Goal: Information Seeking & Learning: Learn about a topic

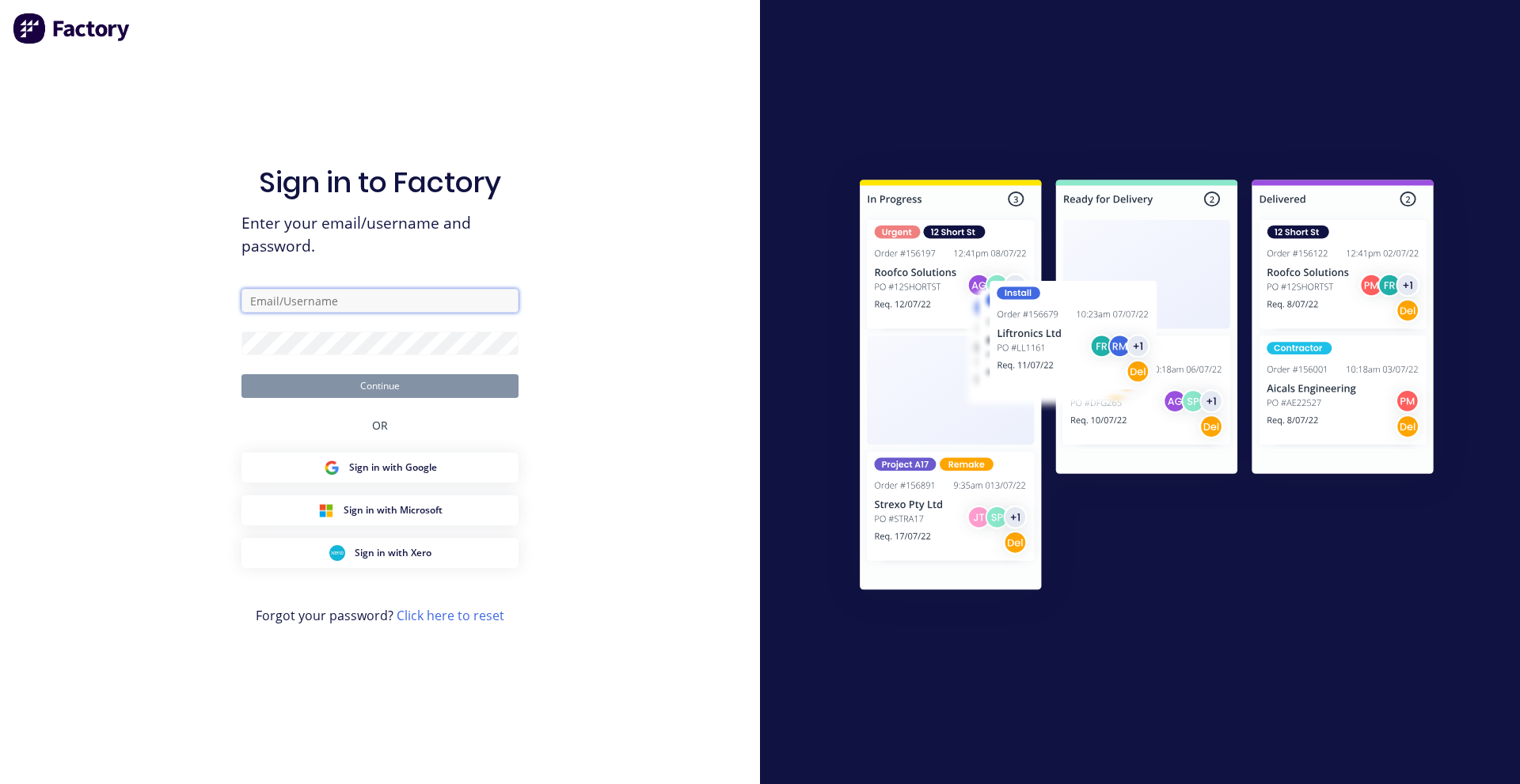
type input "[EMAIL_ADDRESS][DOMAIN_NAME]"
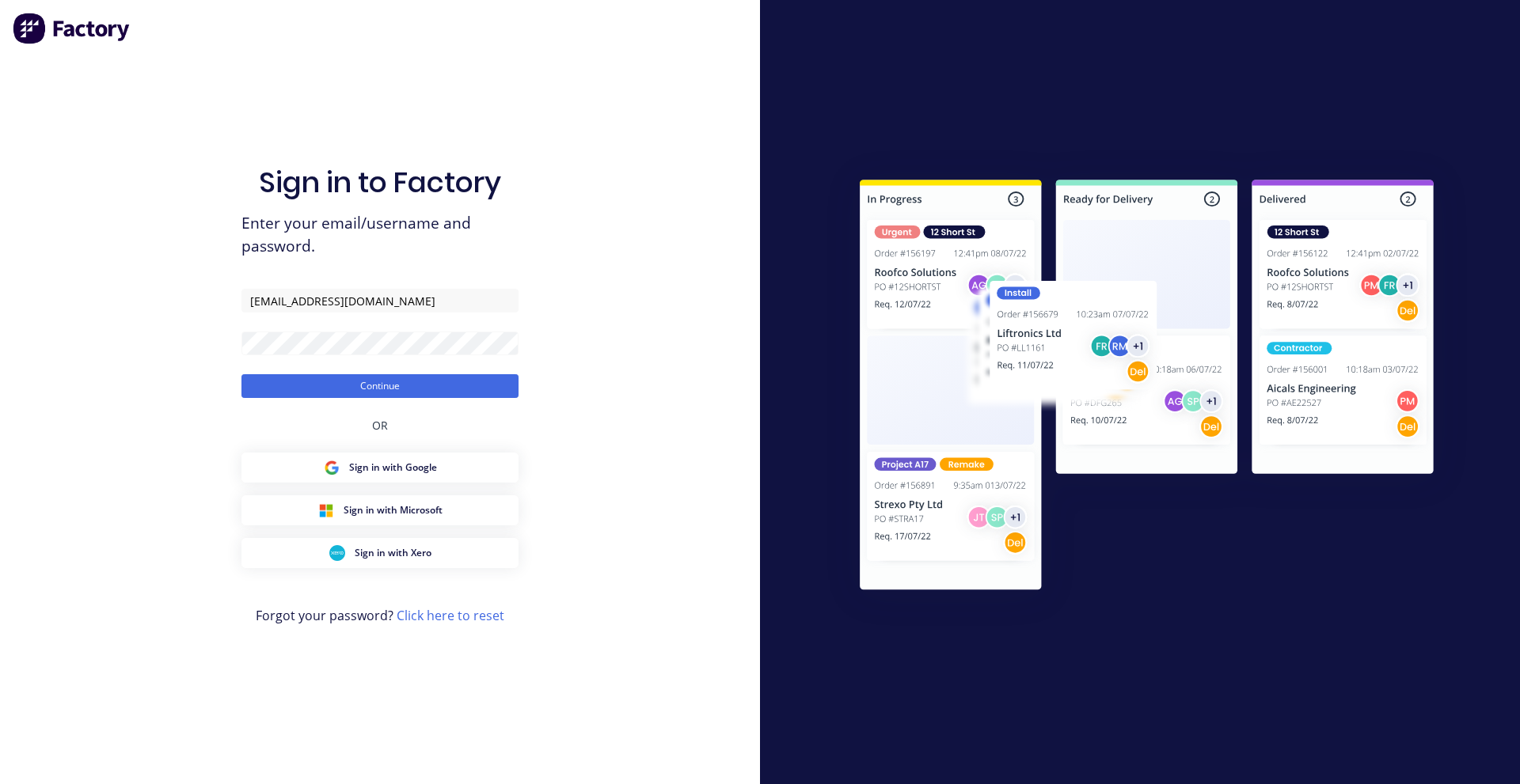
drag, startPoint x: 267, startPoint y: 381, endPoint x: 269, endPoint y: 360, distance: 21.1
click at [267, 381] on button "Continue" at bounding box center [380, 386] width 277 height 23
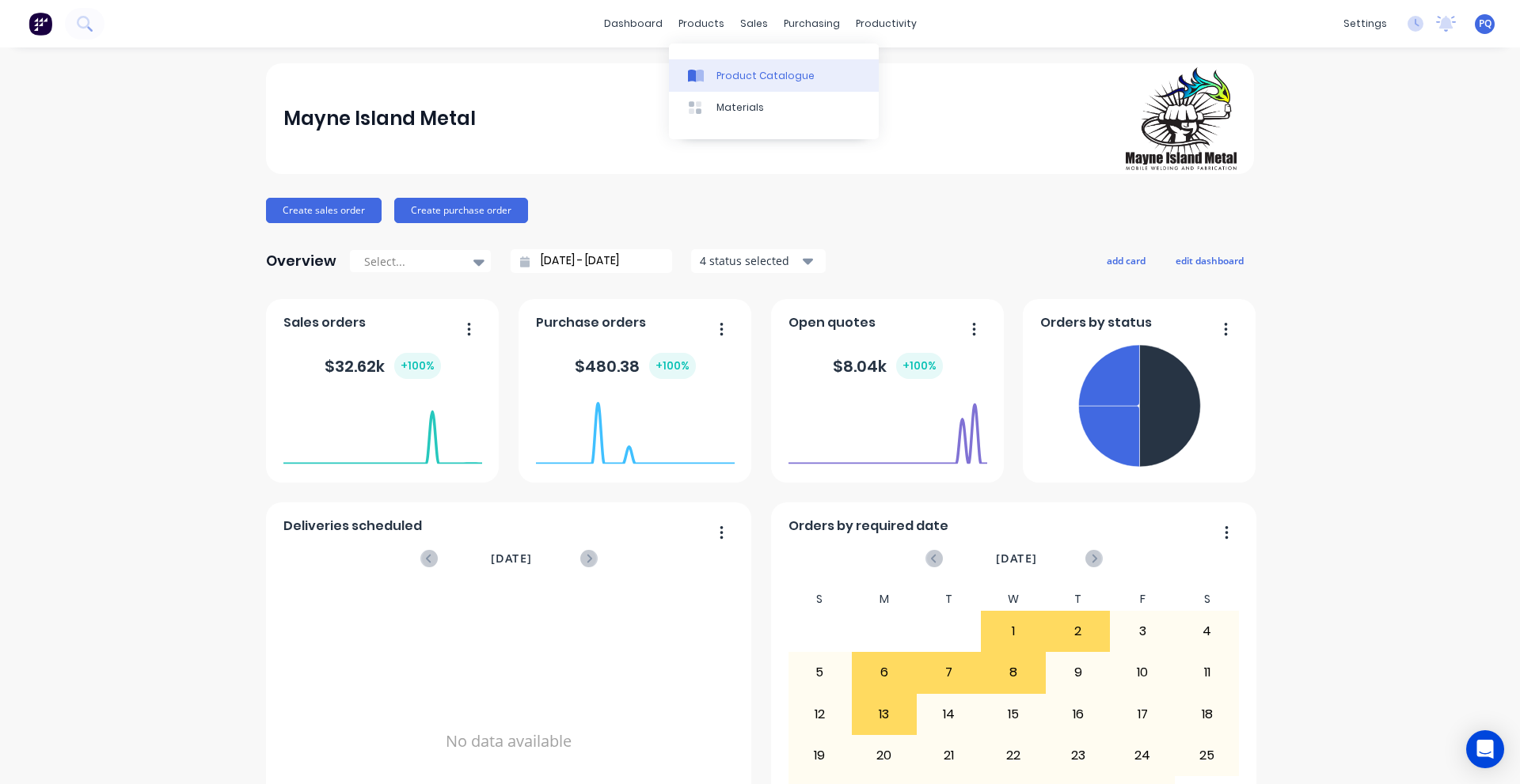
click at [702, 73] on icon at bounding box center [700, 76] width 8 height 13
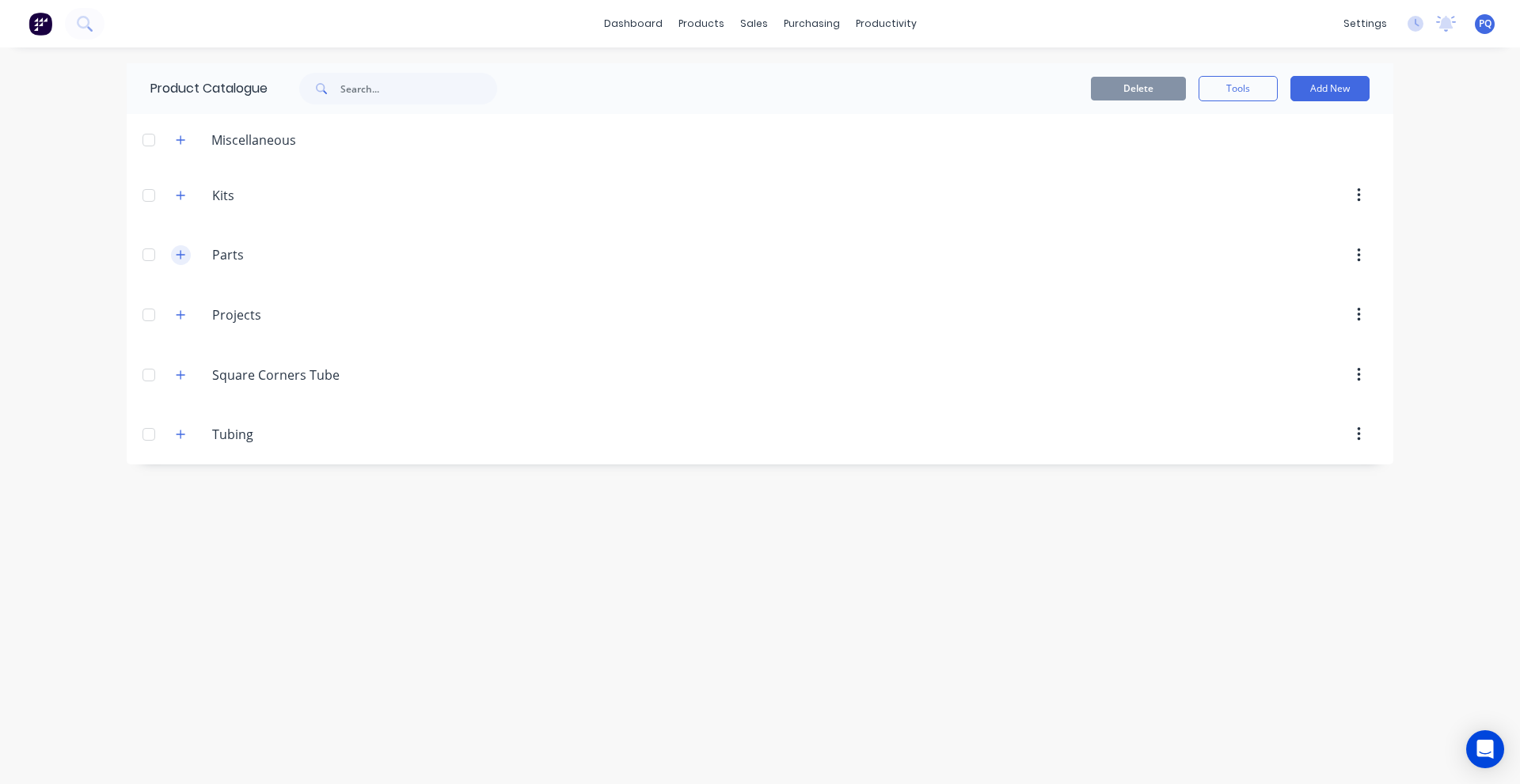
click at [176, 257] on icon "button" at bounding box center [180, 255] width 10 height 11
click at [174, 322] on span at bounding box center [181, 315] width 20 height 20
click at [175, 298] on header "Projects Projects" at bounding box center [760, 315] width 1267 height 60
click at [180, 312] on icon "button" at bounding box center [180, 315] width 10 height 11
click at [180, 376] on icon "button" at bounding box center [181, 374] width 9 height 9
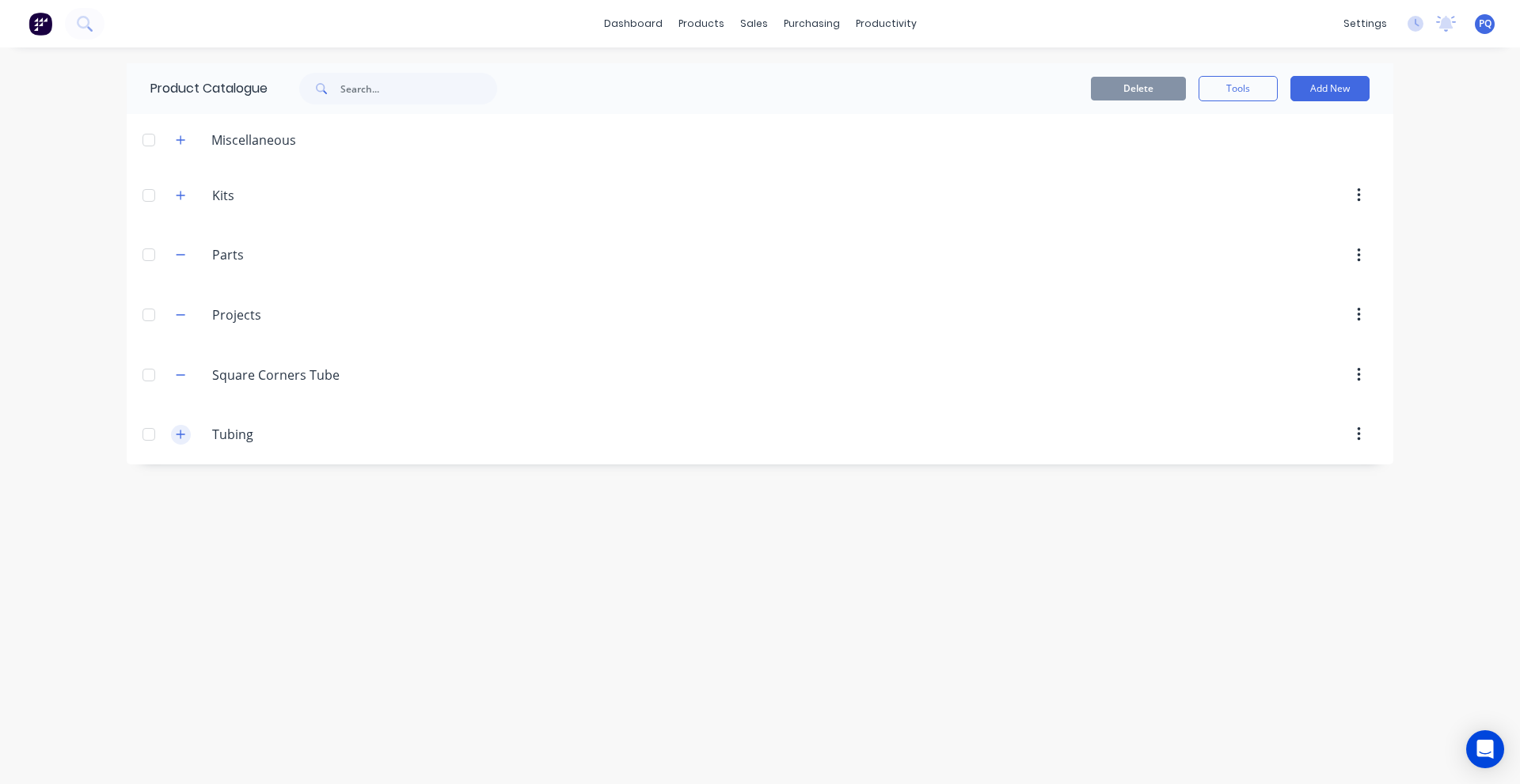
click at [183, 437] on icon "button" at bounding box center [180, 435] width 10 height 11
click at [182, 196] on icon "button" at bounding box center [180, 195] width 10 height 11
click at [182, 127] on header "Miscellaneous" at bounding box center [760, 140] width 1267 height 51
click at [180, 139] on icon "button" at bounding box center [180, 140] width 10 height 11
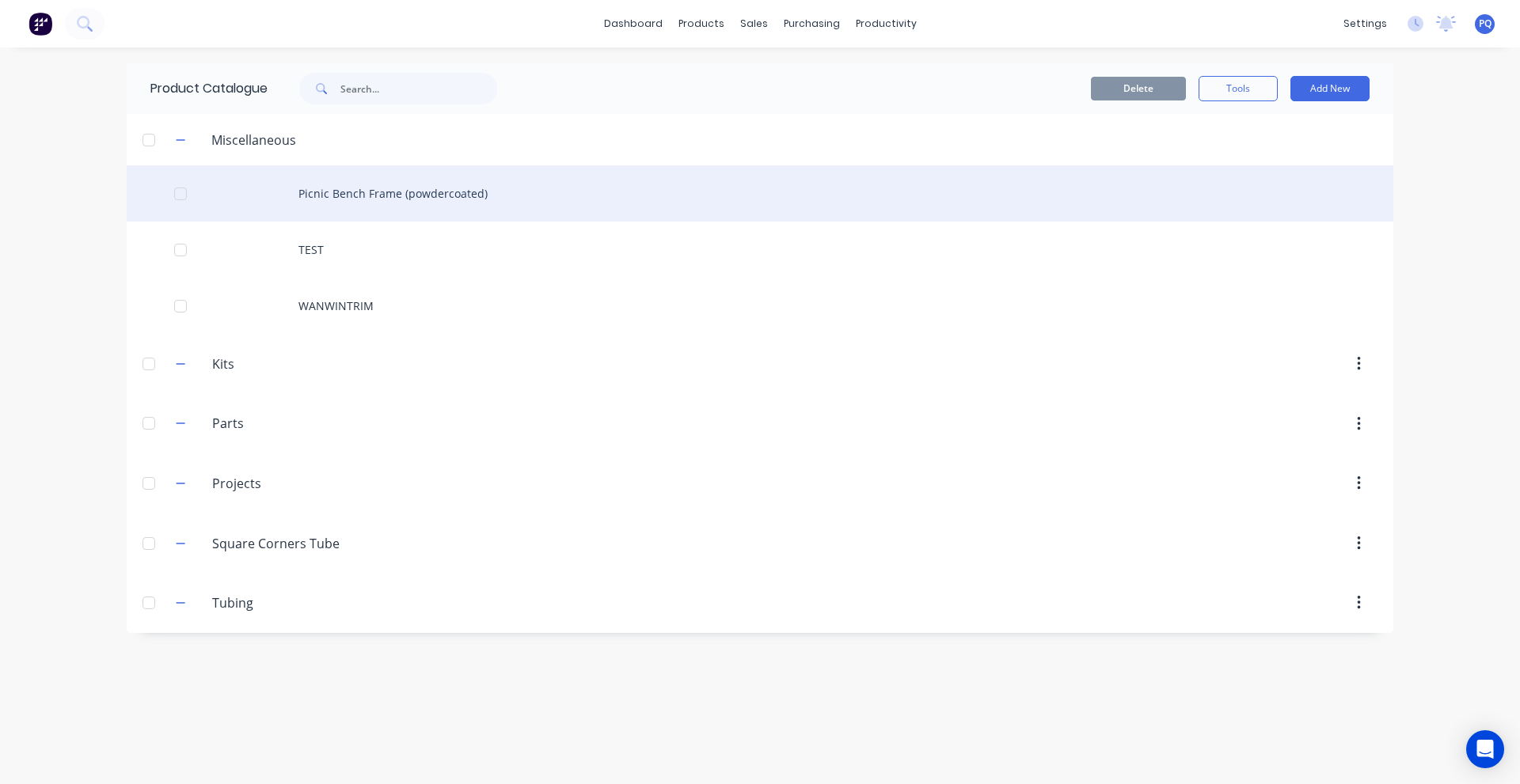
click at [464, 211] on div "Picnic Bench Frame (powdercoated)" at bounding box center [760, 194] width 1267 height 56
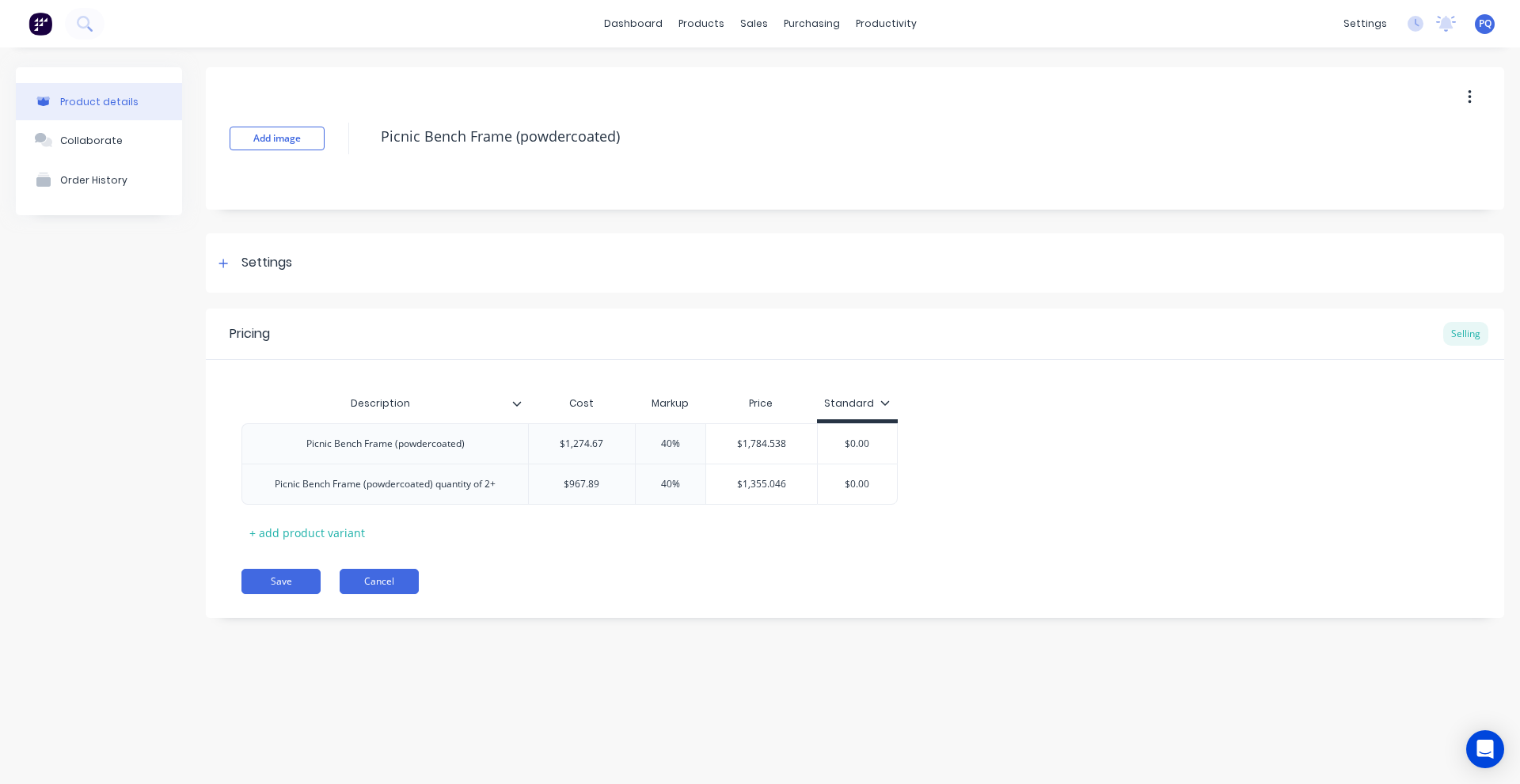
click at [409, 588] on button "Cancel" at bounding box center [379, 581] width 79 height 25
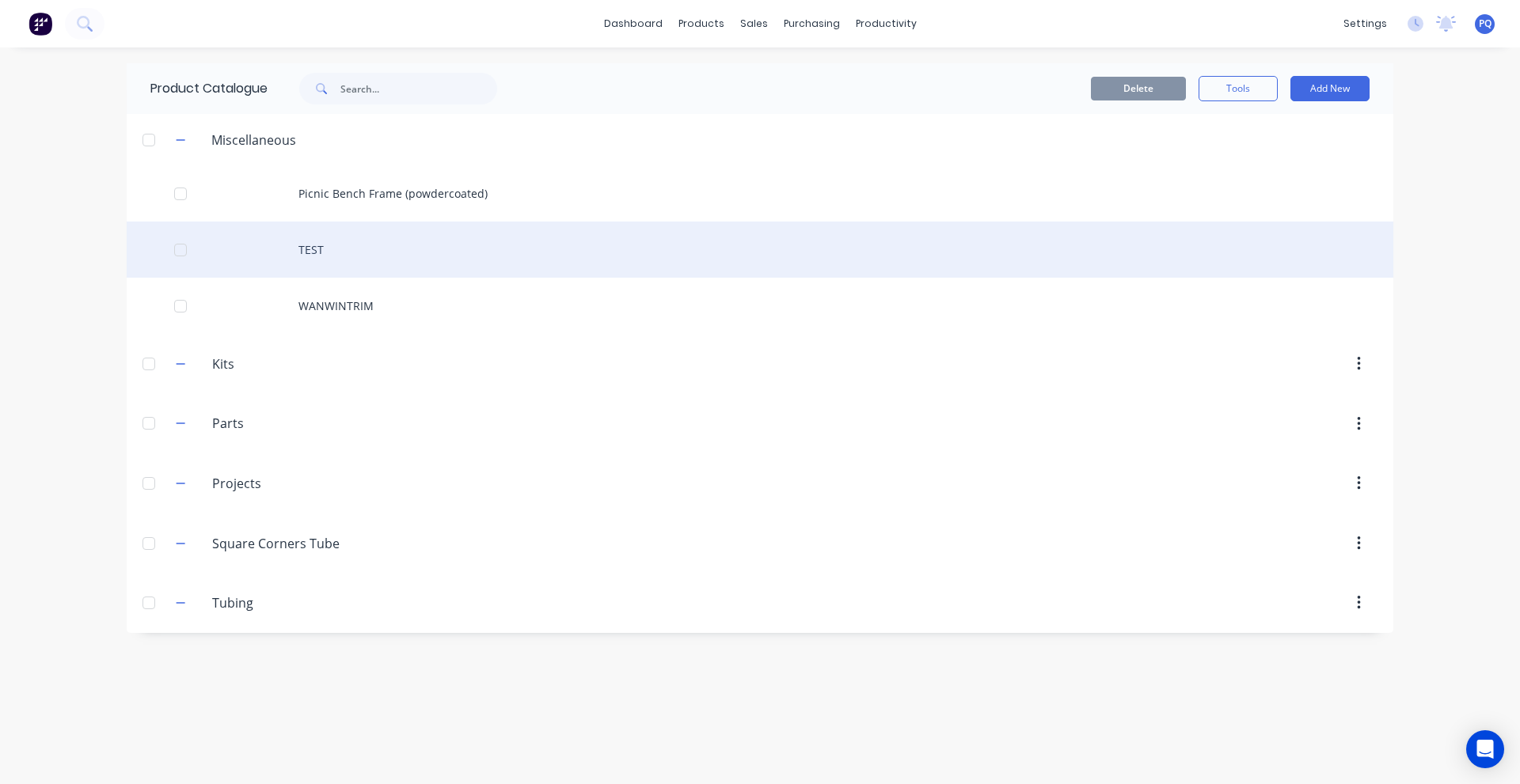
click at [309, 257] on div "TEST" at bounding box center [760, 249] width 1267 height 56
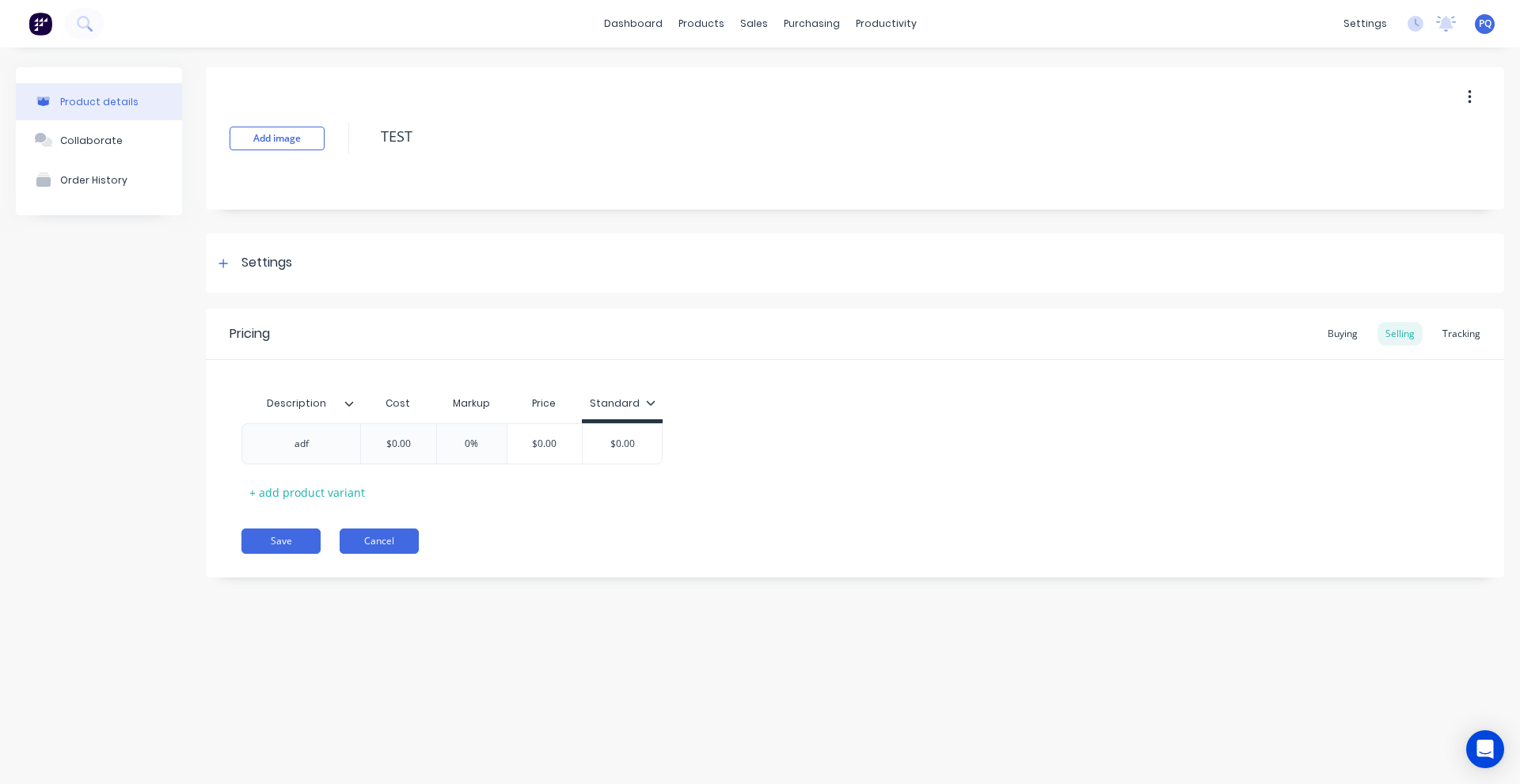
click at [386, 546] on button "Cancel" at bounding box center [379, 541] width 79 height 25
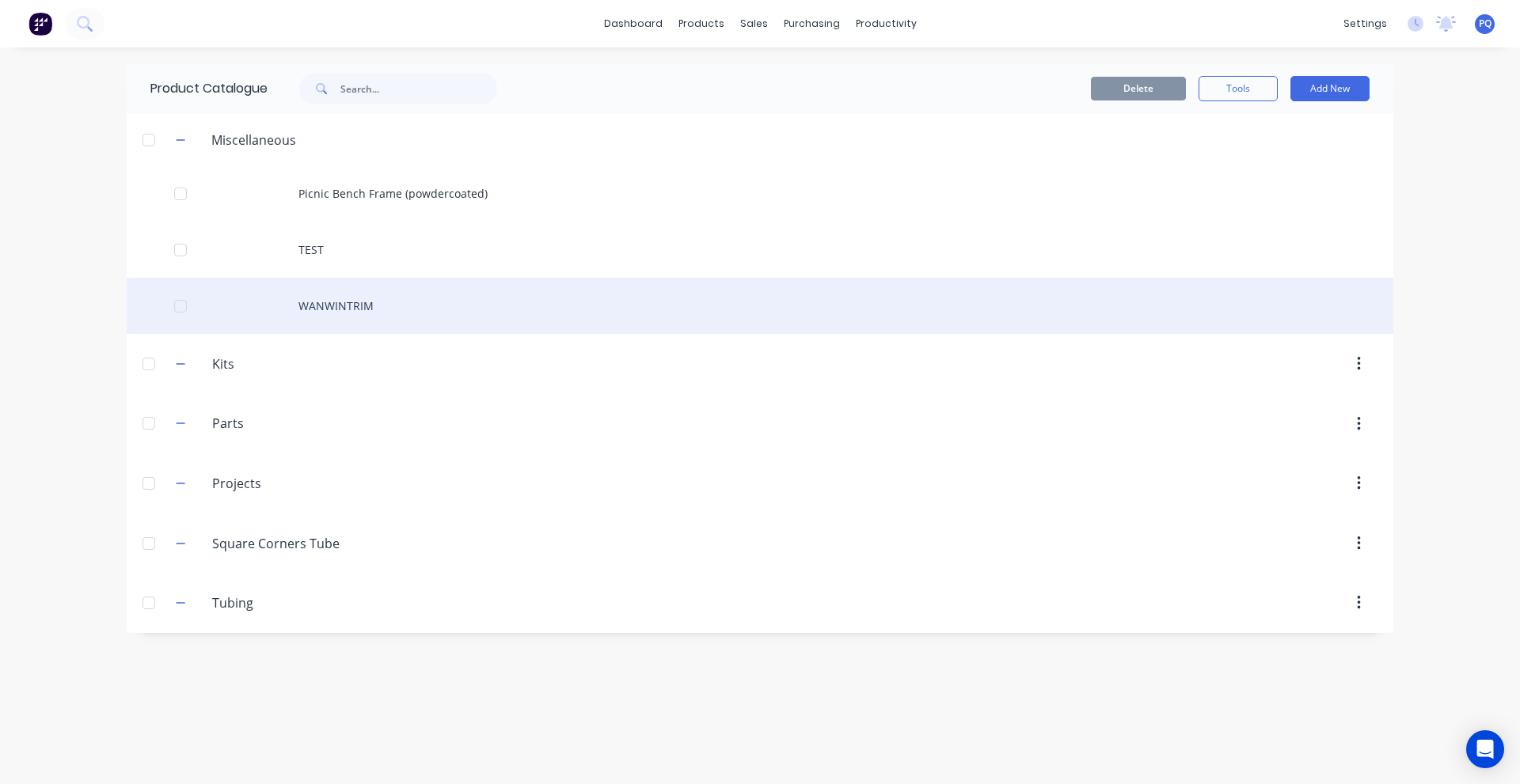
click at [366, 323] on div "WANWINTRIM" at bounding box center [760, 306] width 1267 height 56
